Goal: Task Accomplishment & Management: Use online tool/utility

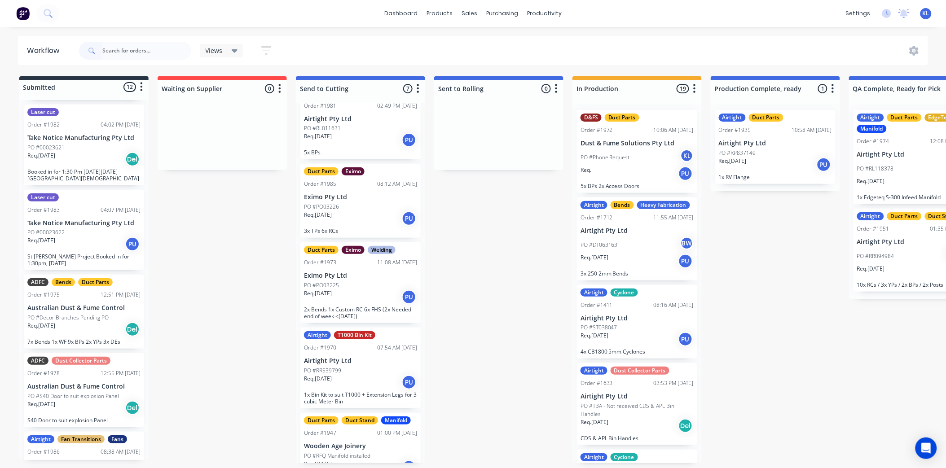
scroll to position [575, 0]
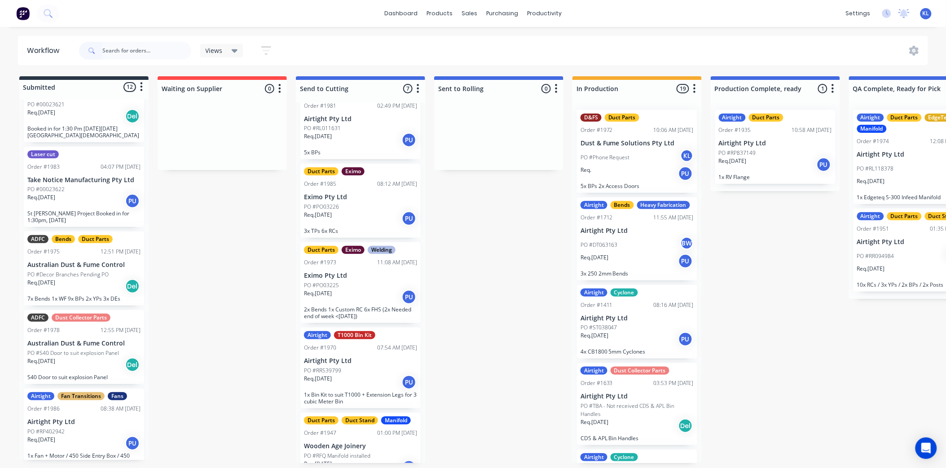
click at [114, 419] on p "Airtight Pty Ltd" at bounding box center [83, 423] width 113 height 8
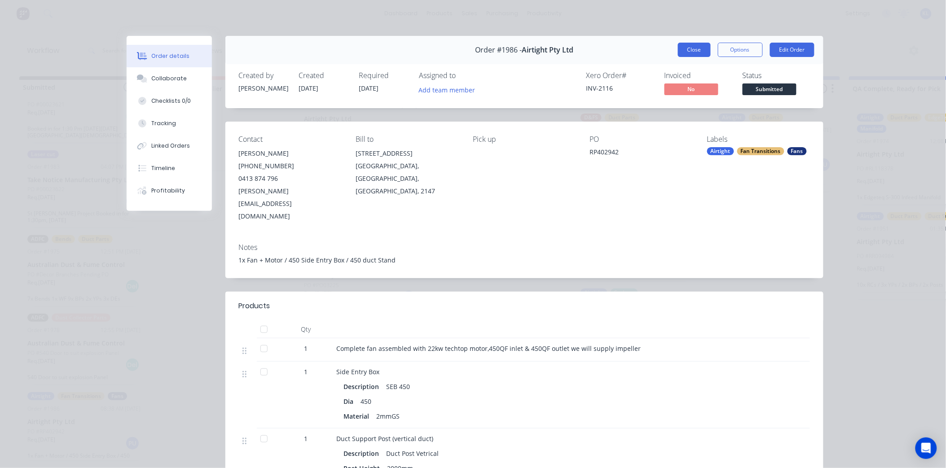
click at [685, 44] on button "Close" at bounding box center [694, 50] width 33 height 14
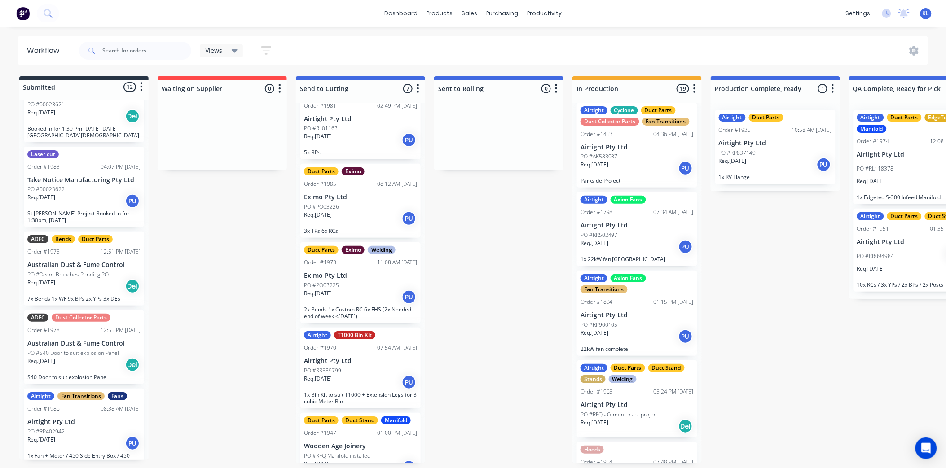
click at [98, 428] on div "PO #RP402942" at bounding box center [83, 432] width 113 height 8
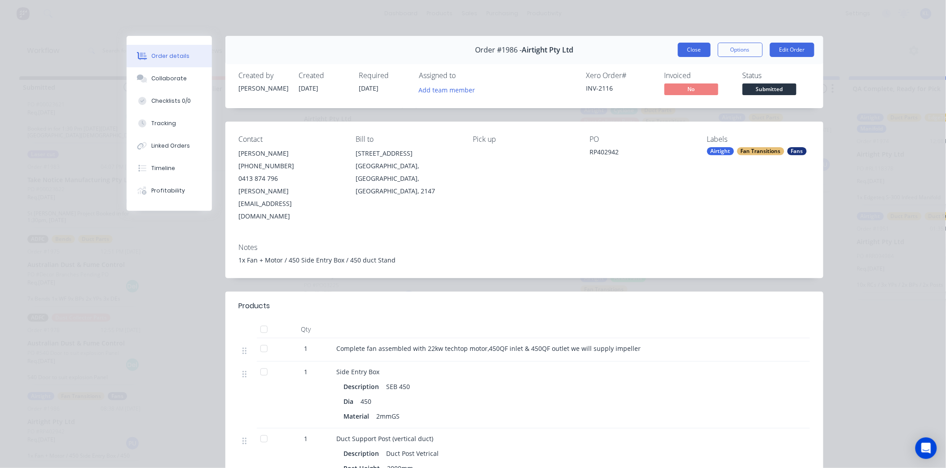
click at [697, 50] on button "Close" at bounding box center [694, 50] width 33 height 14
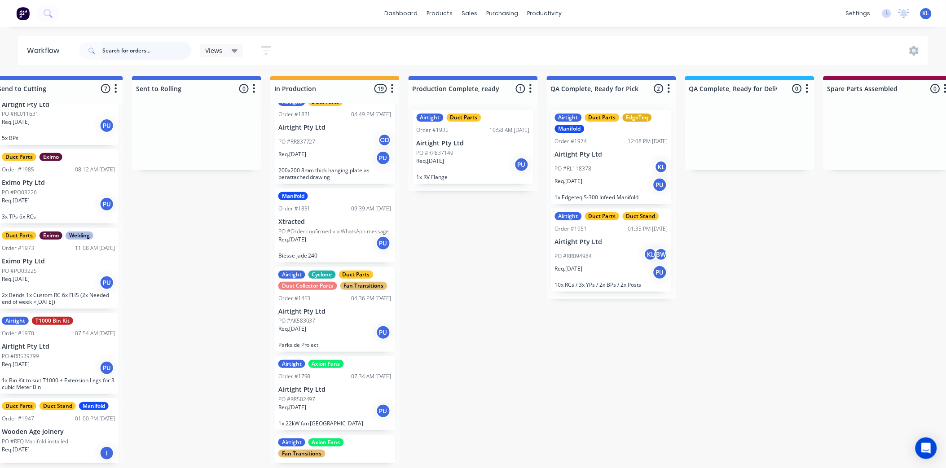
scroll to position [384, 0]
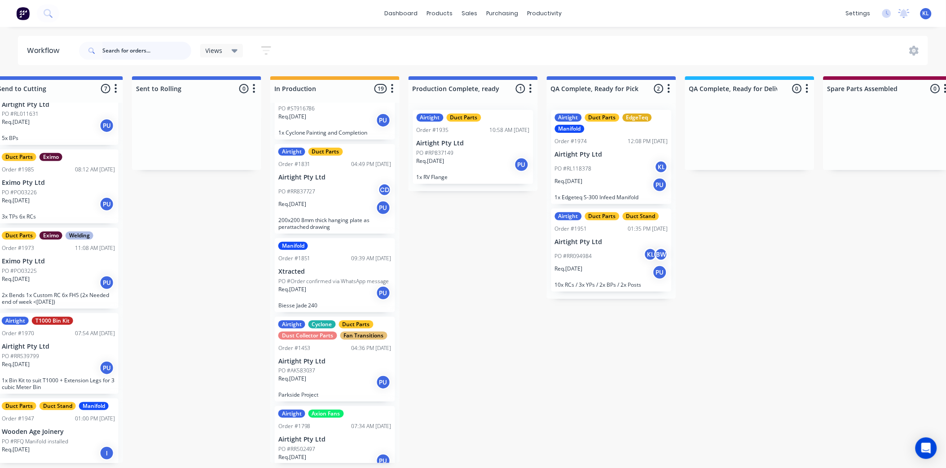
click at [153, 52] on input "text" at bounding box center [146, 51] width 89 height 18
type input "1980"
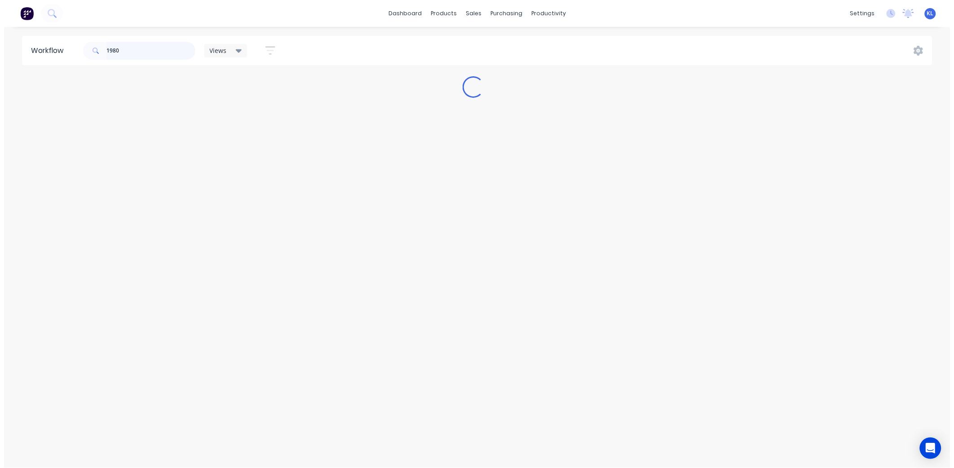
scroll to position [0, 0]
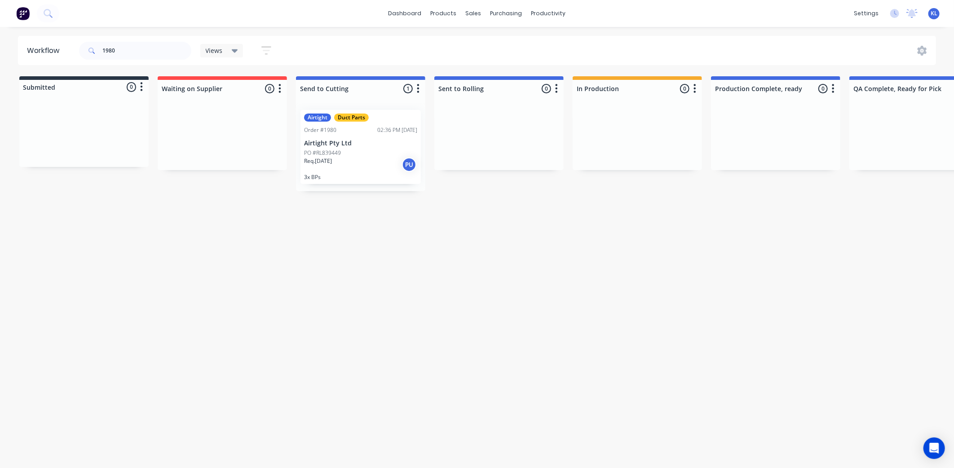
click at [385, 137] on div "Airtight Duct Parts Order #1980 02:36 PM [DATE] Airtight Pty Ltd PO #RL839449 R…" at bounding box center [360, 147] width 120 height 74
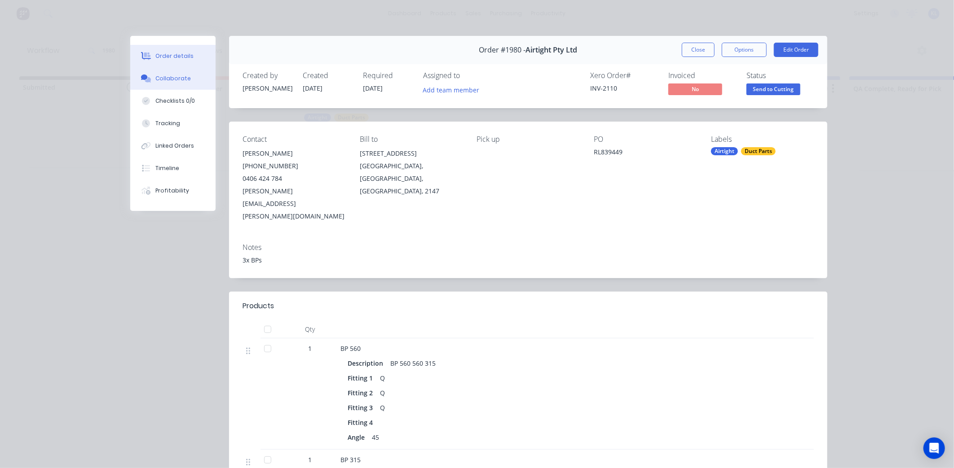
click at [173, 80] on div "Collaborate" at bounding box center [172, 79] width 35 height 8
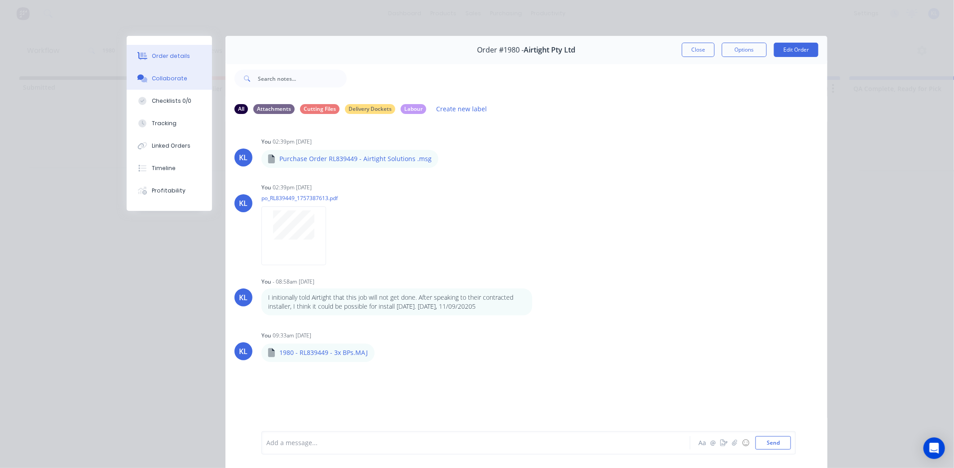
click at [180, 52] on div "Order details" at bounding box center [171, 56] width 38 height 8
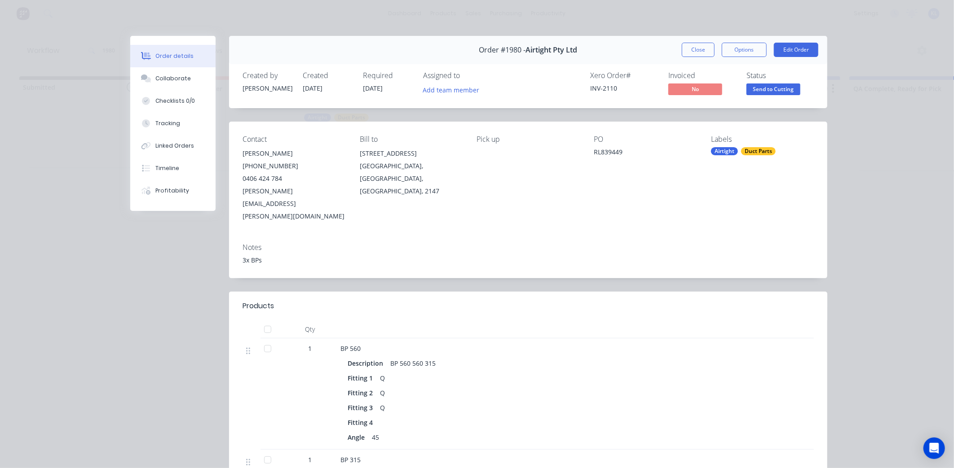
click at [755, 87] on span "Send to Cutting" at bounding box center [773, 89] width 54 height 11
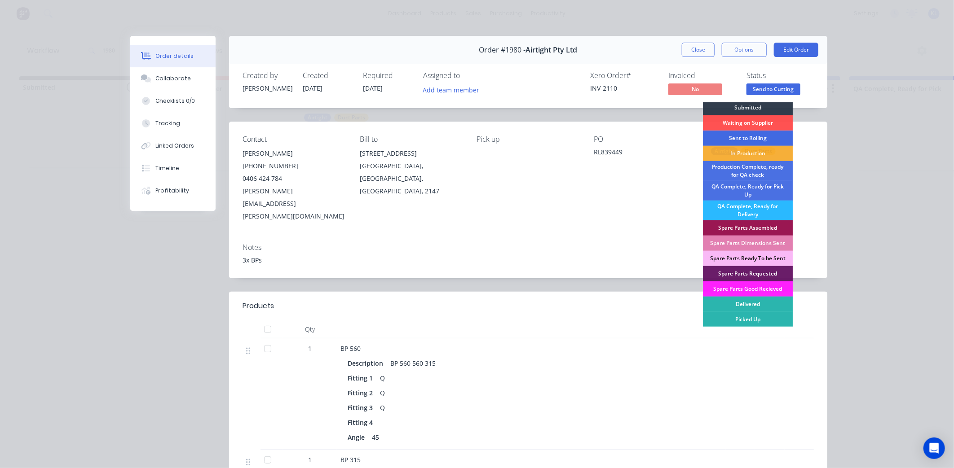
click at [748, 141] on div "Sent to Rolling" at bounding box center [748, 138] width 90 height 15
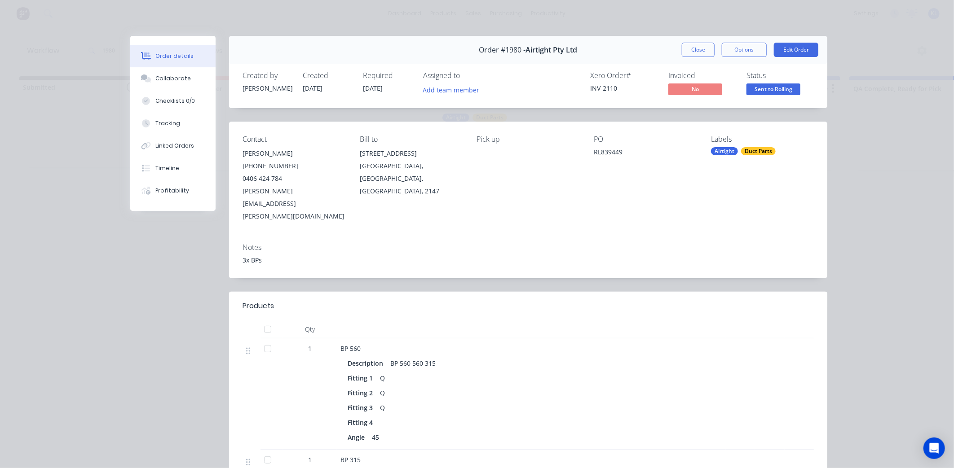
click at [746, 59] on div "Order #1980 - Airtight Pty Ltd Close Options Edit Order" at bounding box center [528, 50] width 598 height 28
click at [745, 57] on button "Options" at bounding box center [744, 50] width 45 height 14
click at [201, 78] on button "Collaborate" at bounding box center [172, 78] width 85 height 22
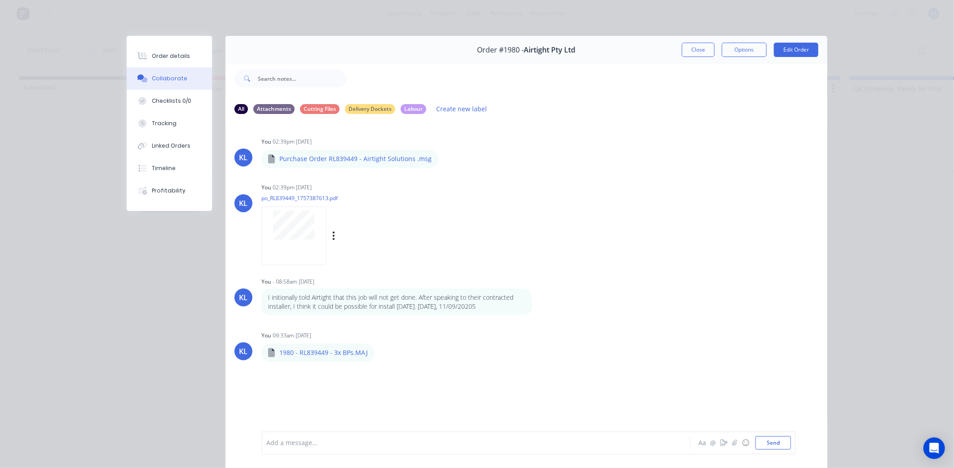
click at [295, 240] on div at bounding box center [293, 236] width 65 height 59
click at [177, 56] on div "Order details" at bounding box center [171, 56] width 38 height 8
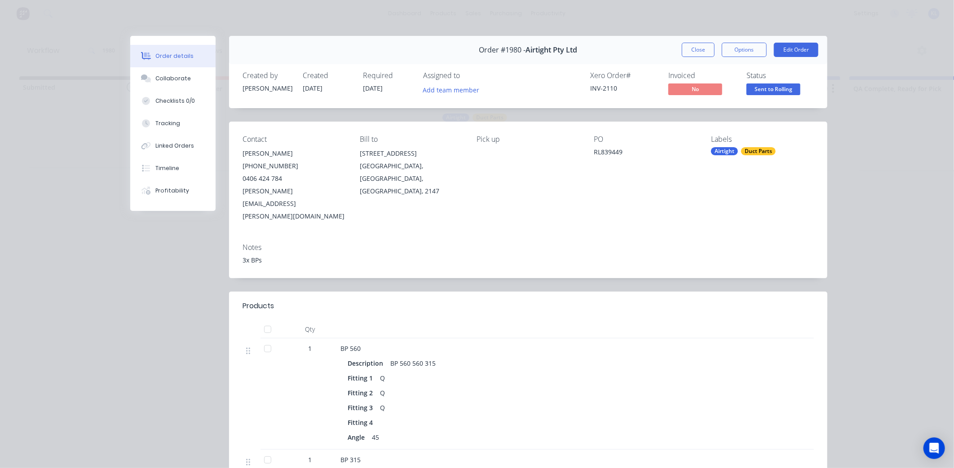
click at [751, 86] on span "Sent to Rolling" at bounding box center [773, 89] width 54 height 11
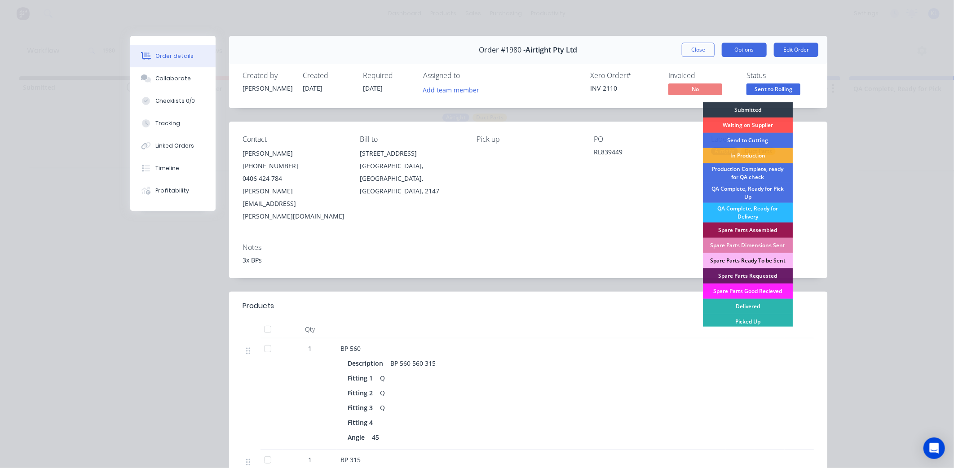
click at [737, 44] on button "Options" at bounding box center [744, 50] width 45 height 14
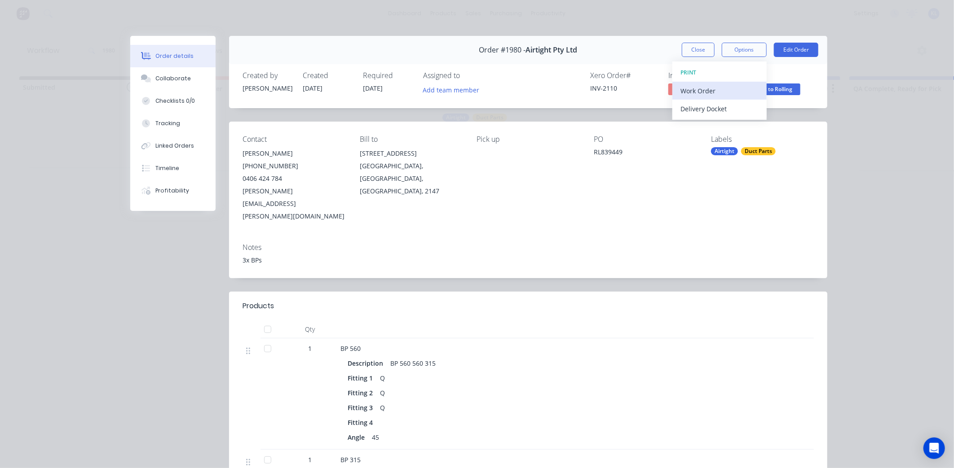
click at [706, 92] on div "Work Order" at bounding box center [719, 90] width 78 height 13
click at [705, 103] on div "Standard" at bounding box center [719, 108] width 78 height 13
click at [168, 129] on button "Tracking" at bounding box center [172, 123] width 85 height 22
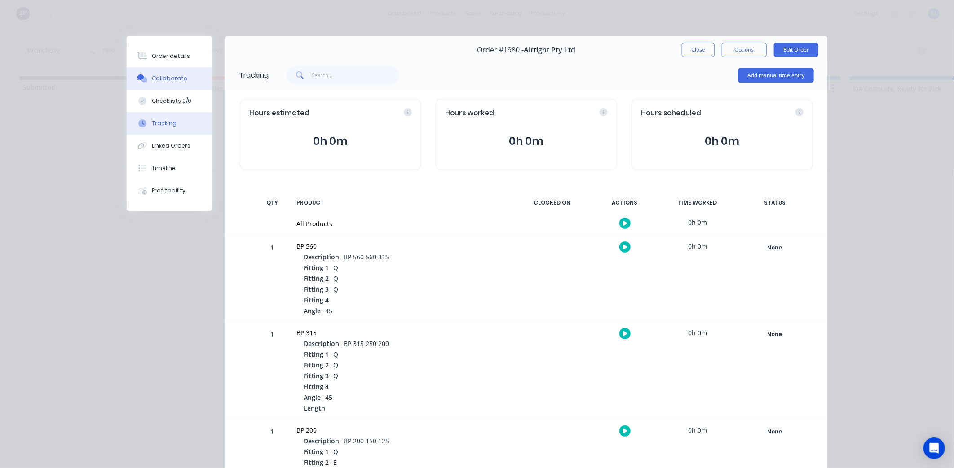
click at [173, 75] on div "Collaborate" at bounding box center [169, 79] width 35 height 8
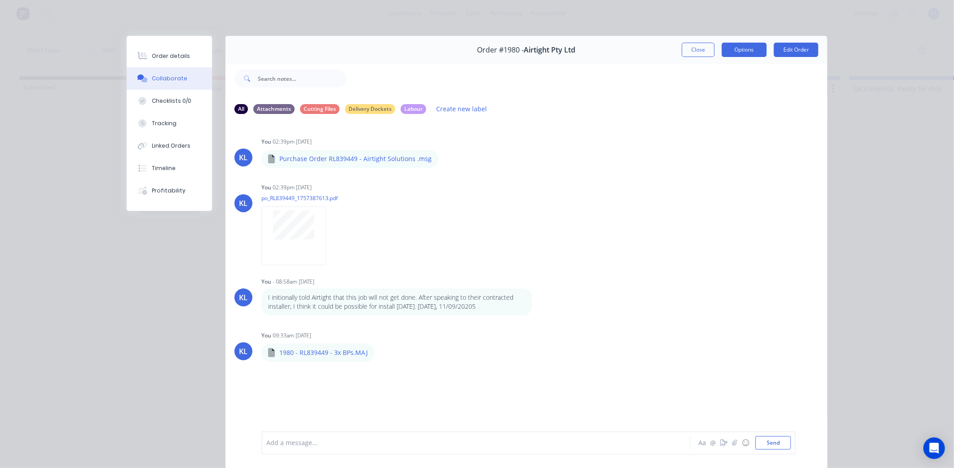
click at [754, 51] on button "Options" at bounding box center [744, 50] width 45 height 14
click at [174, 56] on div "Order details" at bounding box center [171, 56] width 38 height 8
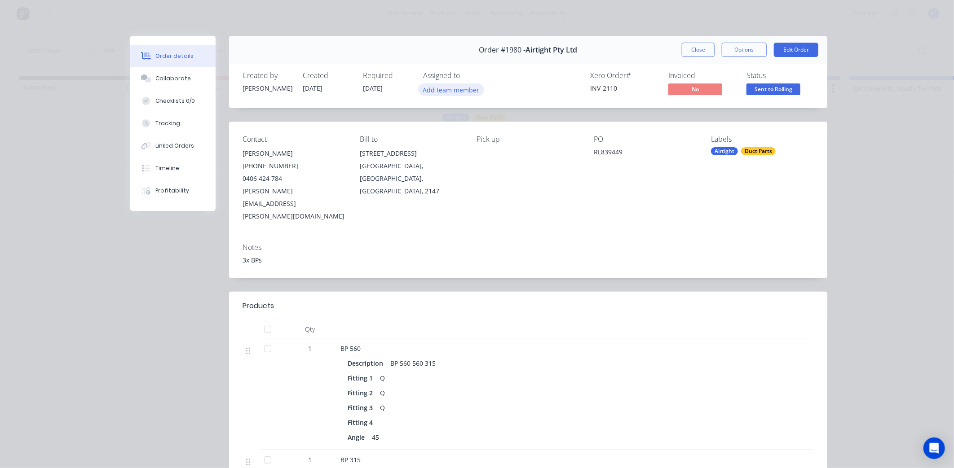
click at [421, 89] on button "Add team member" at bounding box center [451, 90] width 66 height 12
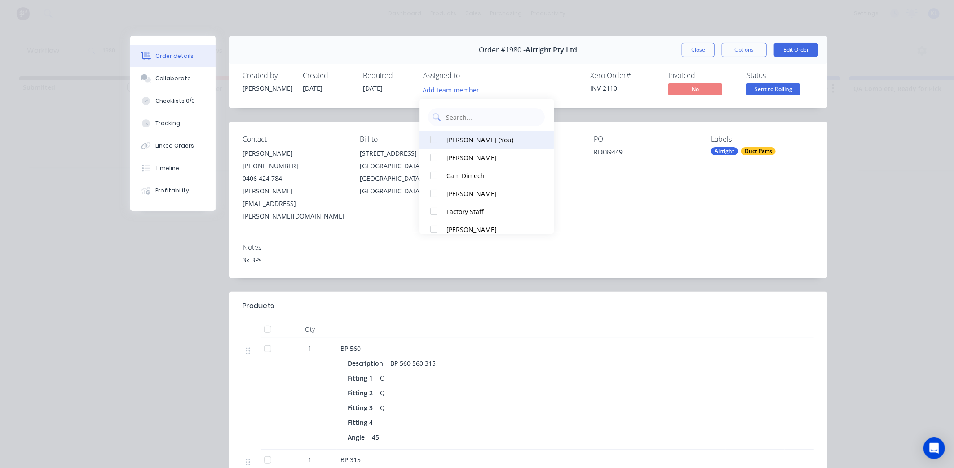
click at [442, 141] on div at bounding box center [434, 140] width 18 height 18
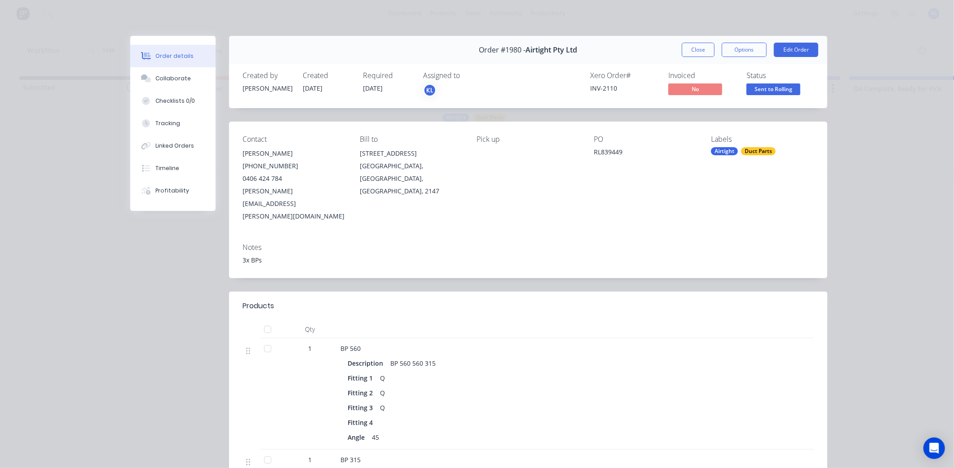
drag, startPoint x: 338, startPoint y: 118, endPoint x: 496, endPoint y: 87, distance: 161.0
click at [338, 117] on div "Order #1980 - Airtight Pty Ltd Close Options Edit Order Created by [PERSON_NAME…" at bounding box center [478, 449] width 697 height 826
click at [686, 50] on button "Close" at bounding box center [698, 50] width 33 height 14
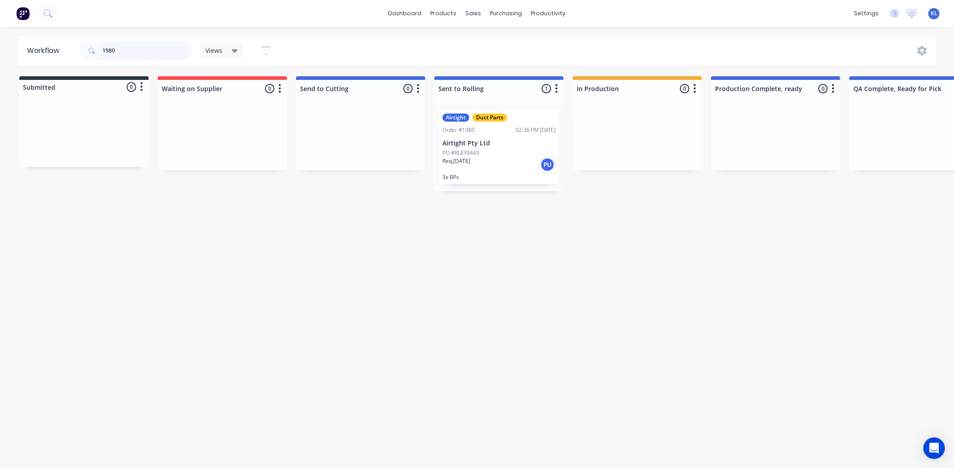
drag, startPoint x: 145, startPoint y: 48, endPoint x: -150, endPoint y: 75, distance: 295.9
click at [0, 75] on html "dashboard products sales purchasing productivity dashboard products Product Cat…" at bounding box center [477, 207] width 954 height 415
